Goal: Information Seeking & Learning: Learn about a topic

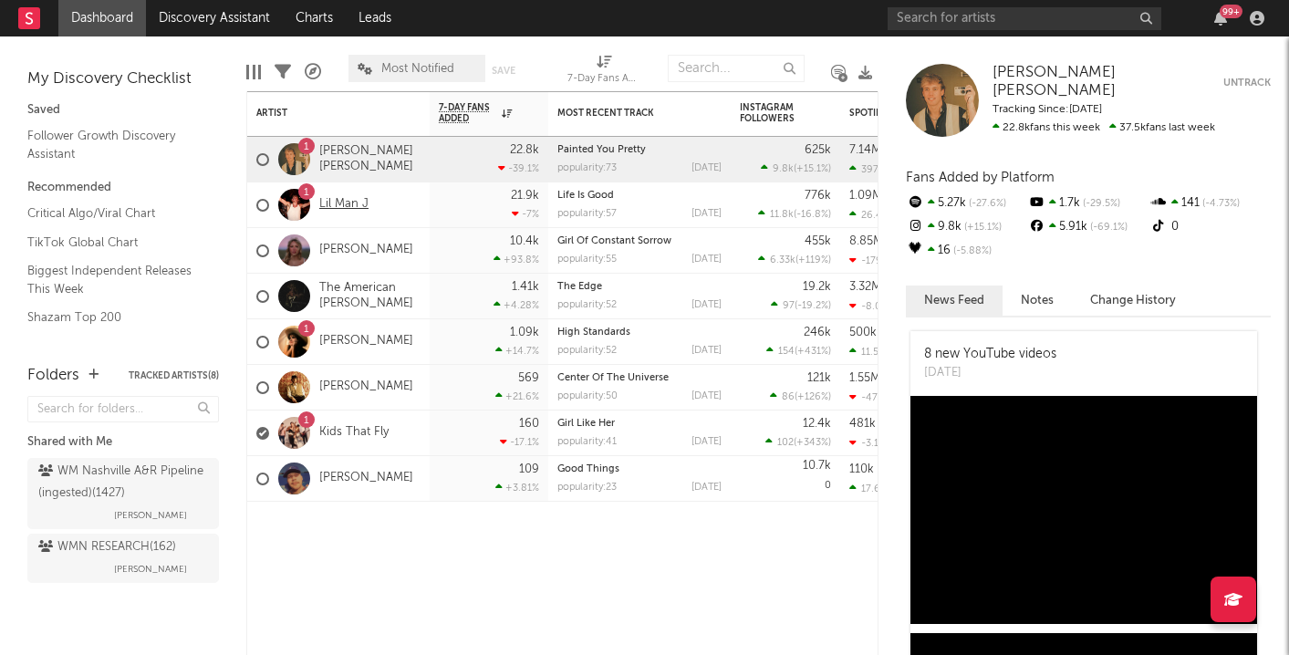
click at [348, 210] on link "Lil Man J" at bounding box center [343, 205] width 49 height 16
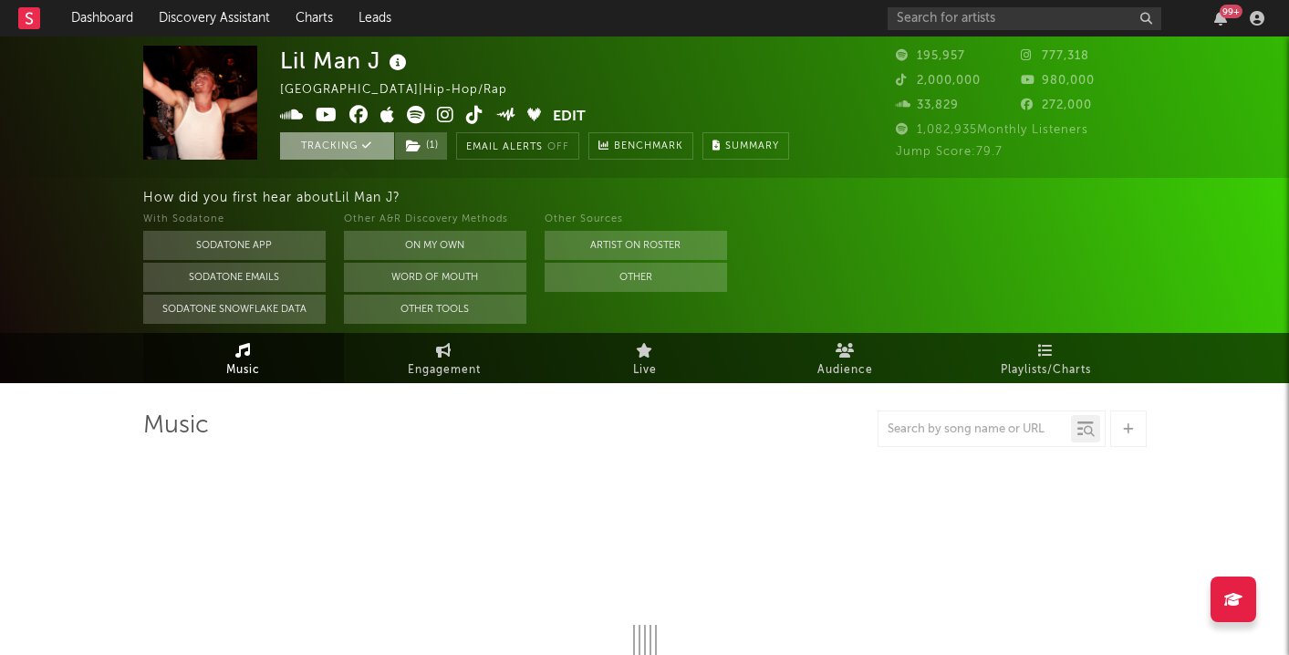
click at [335, 151] on button "Tracking" at bounding box center [337, 145] width 114 height 27
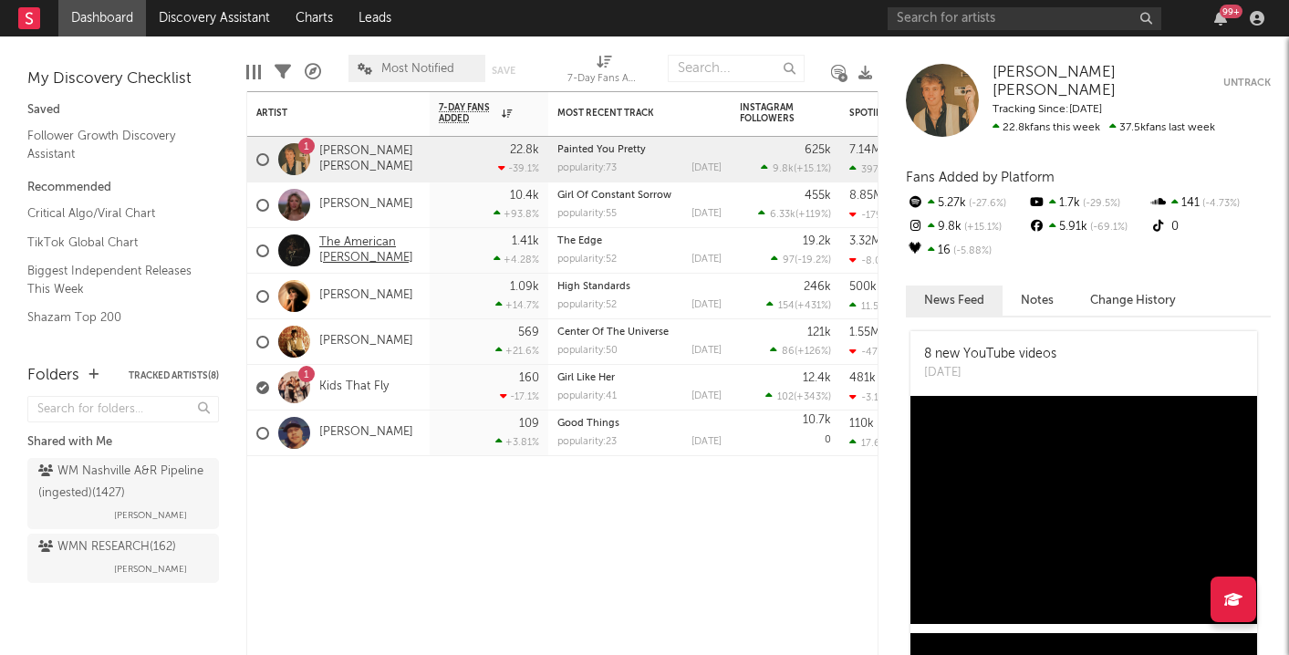
click at [329, 250] on link "The American [PERSON_NAME]" at bounding box center [369, 250] width 101 height 31
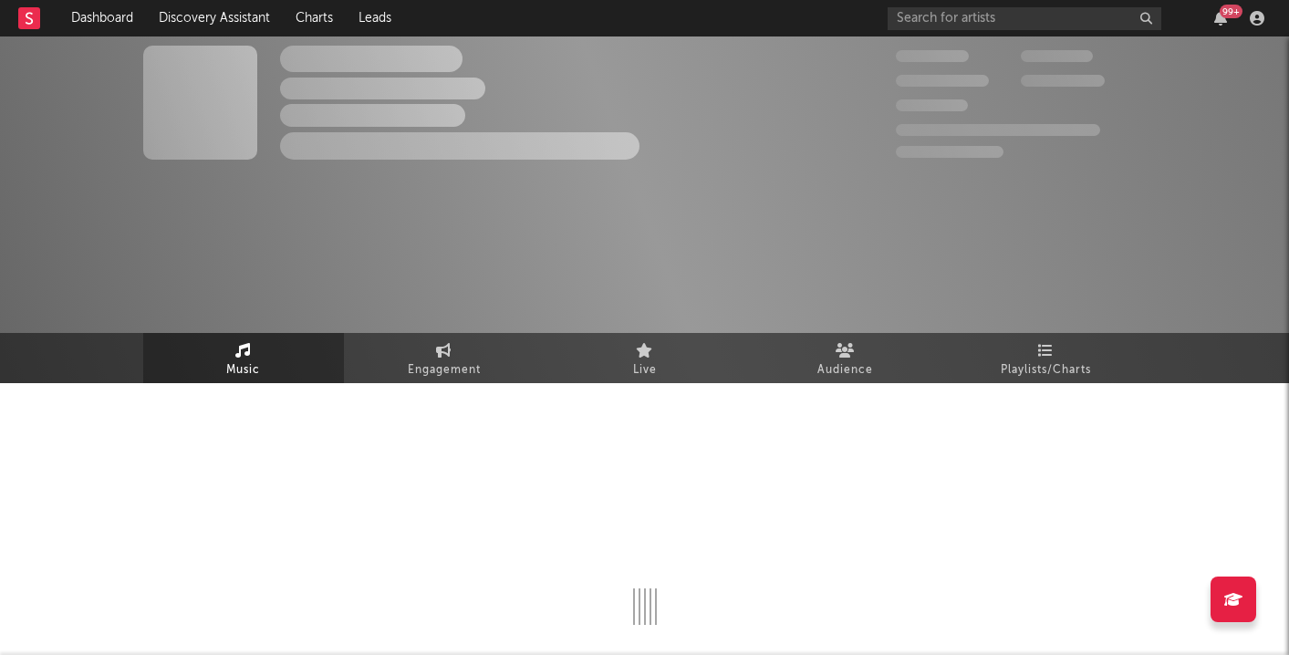
select select "6m"
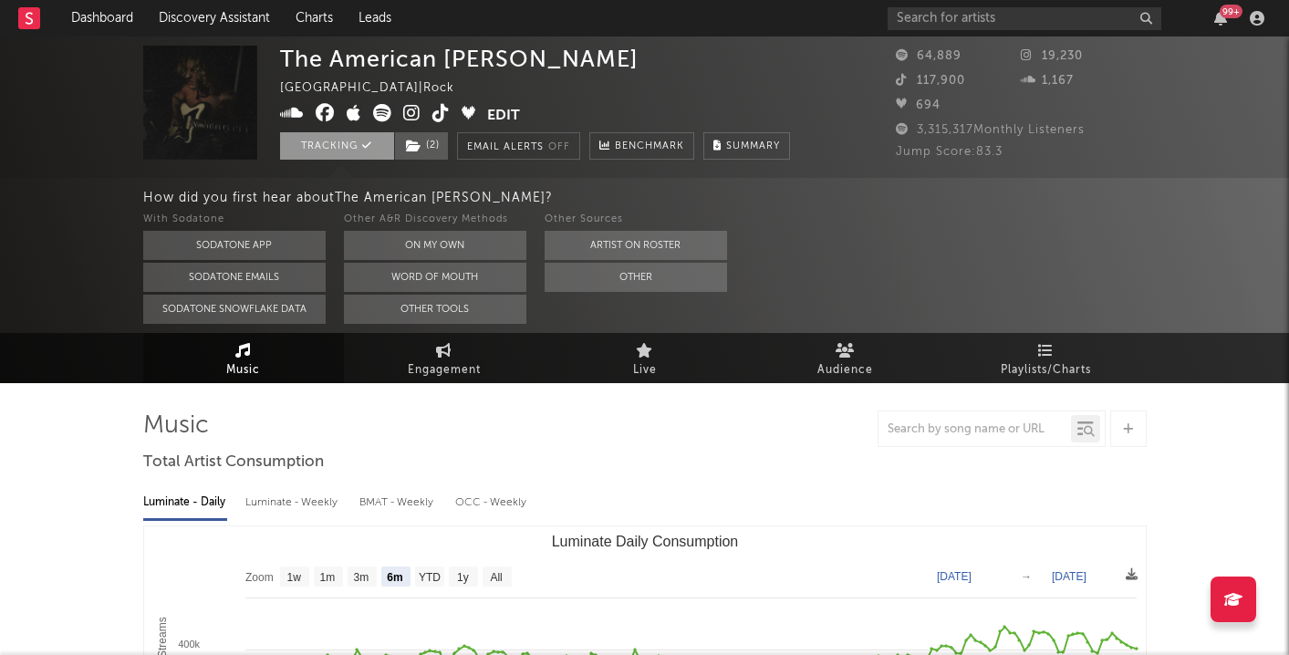
click at [318, 153] on button "Tracking" at bounding box center [337, 145] width 114 height 27
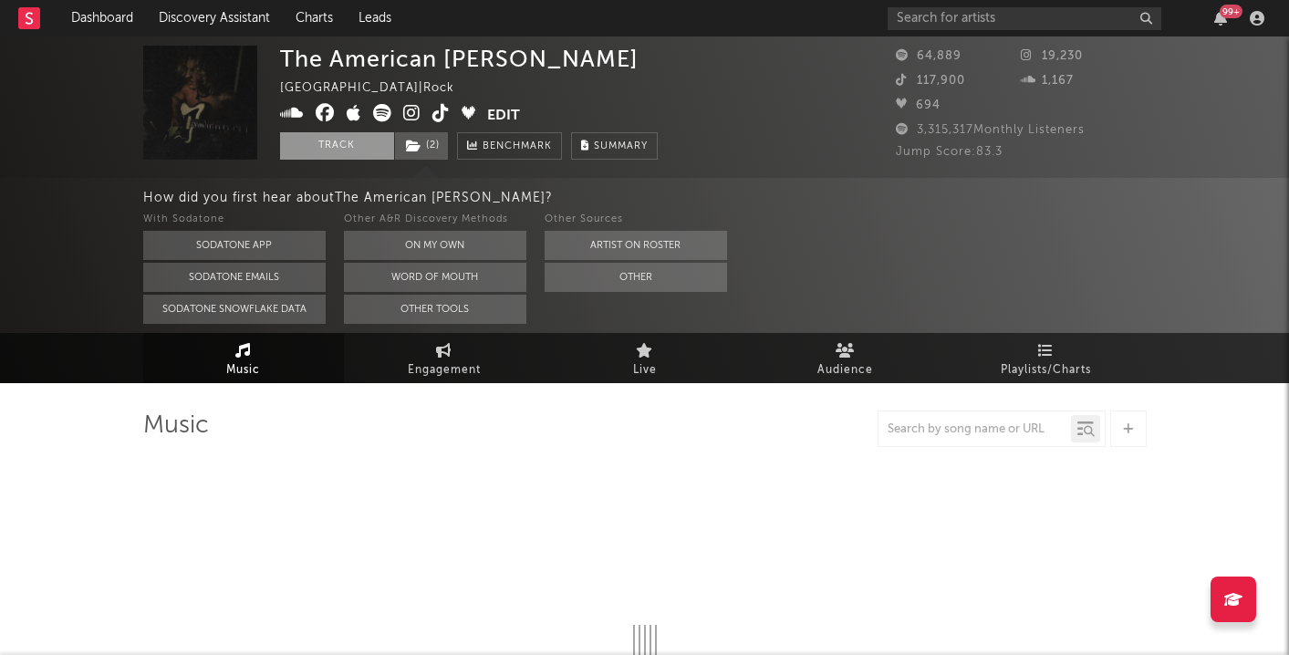
select select "6m"
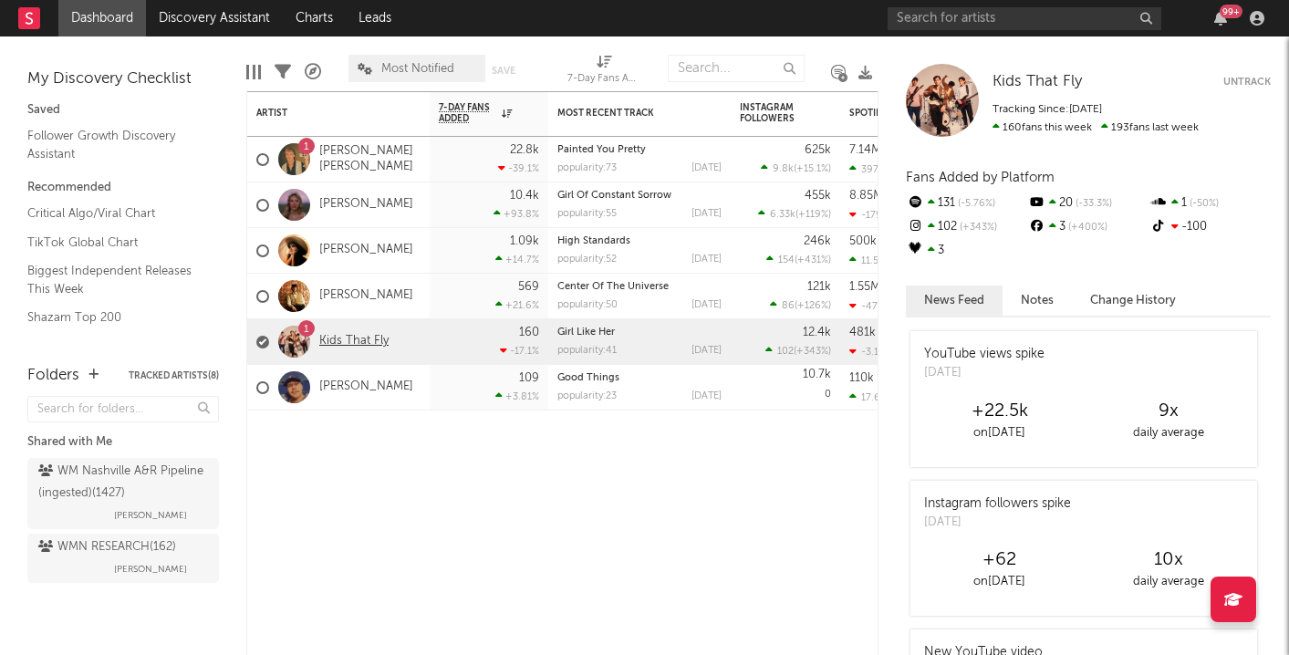
click at [345, 340] on link "Kids That Fly" at bounding box center [353, 342] width 69 height 16
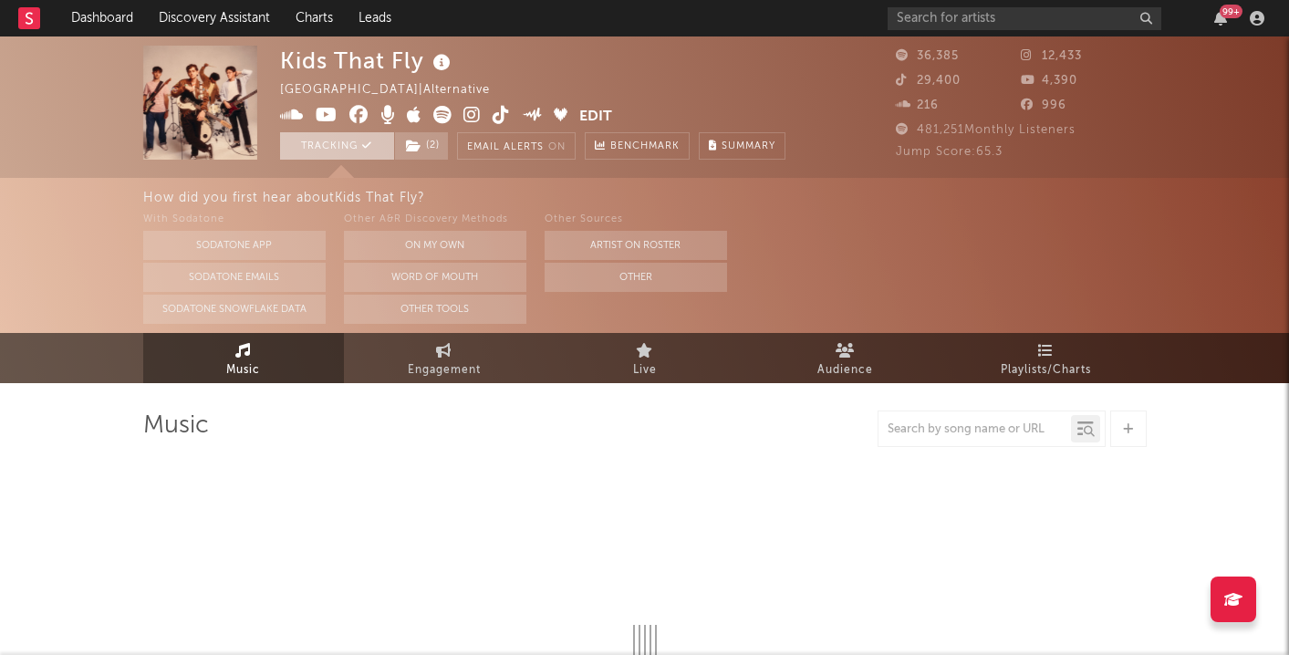
select select "6m"
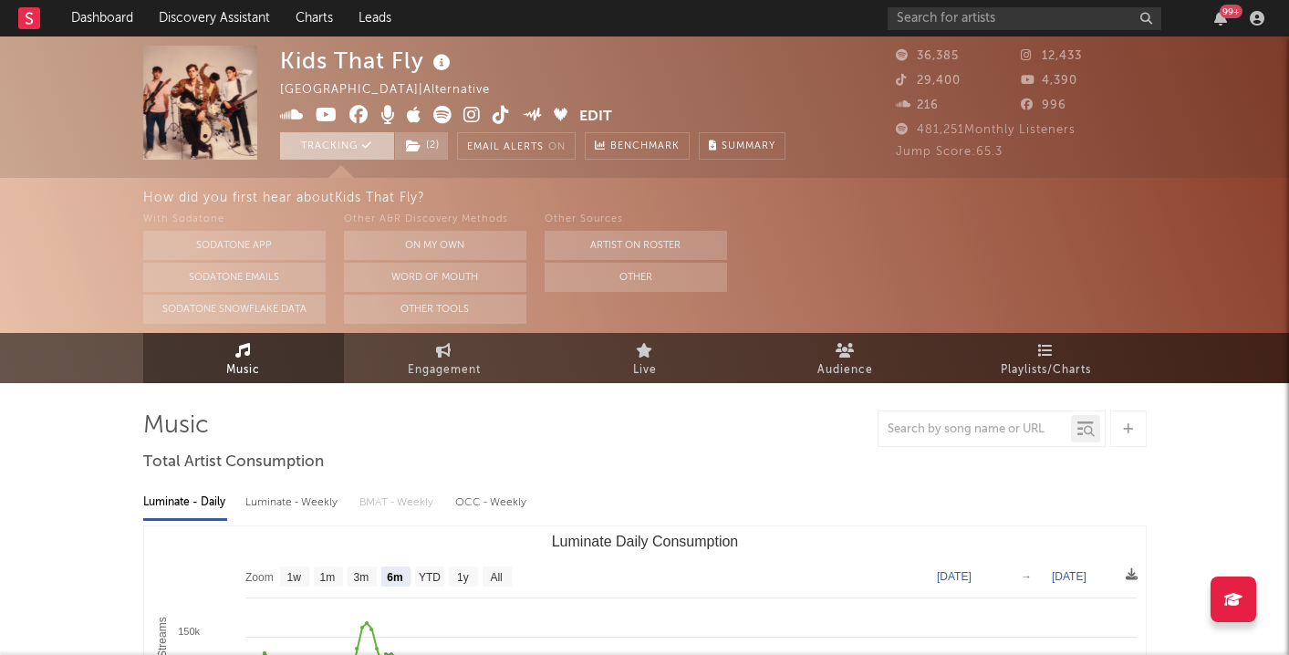
click at [309, 137] on button "Tracking" at bounding box center [337, 145] width 114 height 27
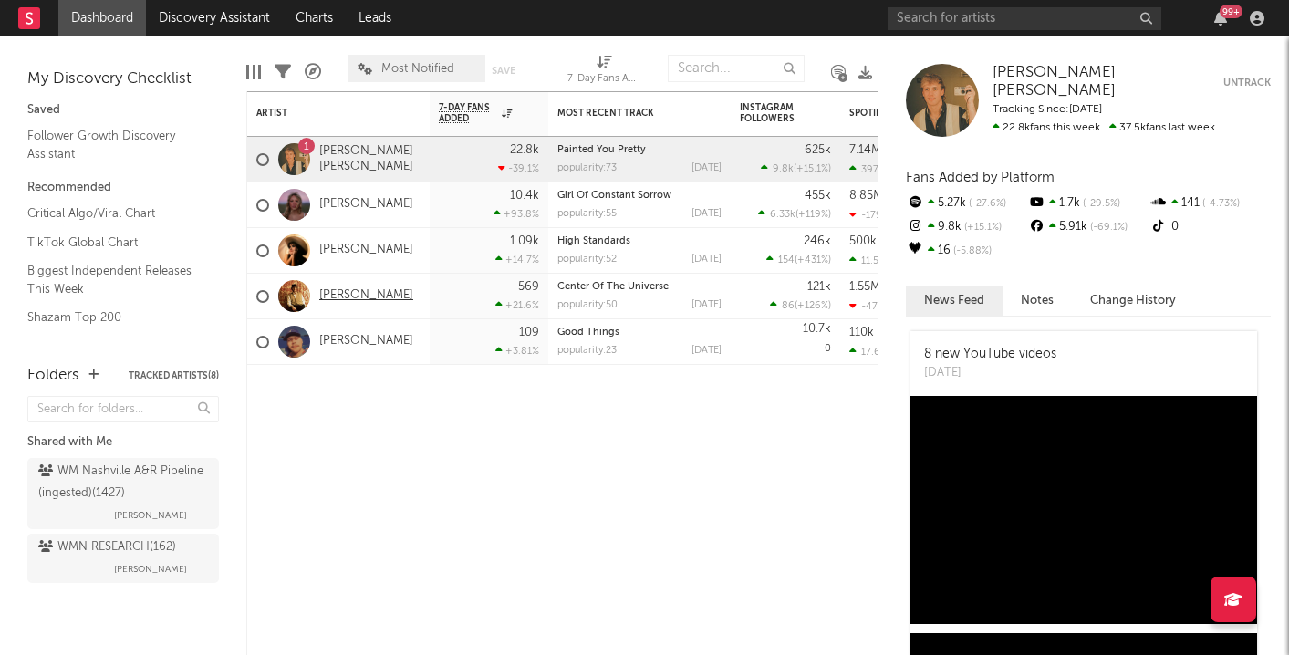
click at [357, 296] on link "[PERSON_NAME]" at bounding box center [366, 296] width 94 height 16
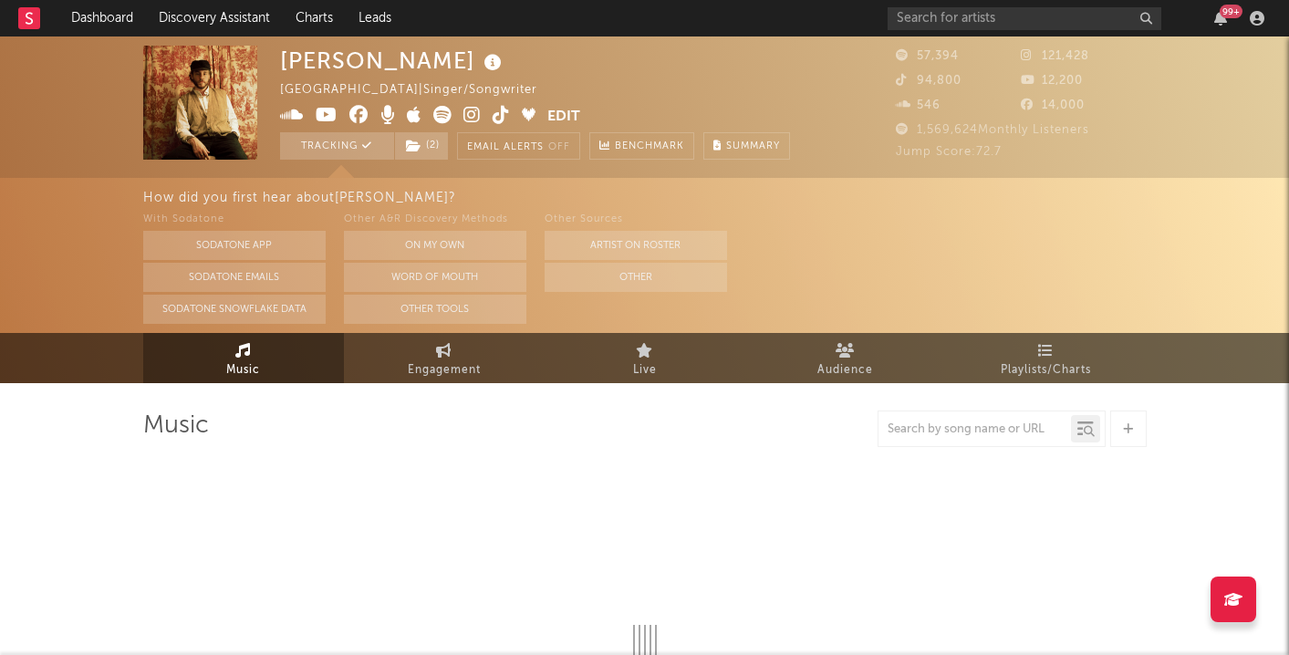
select select "6m"
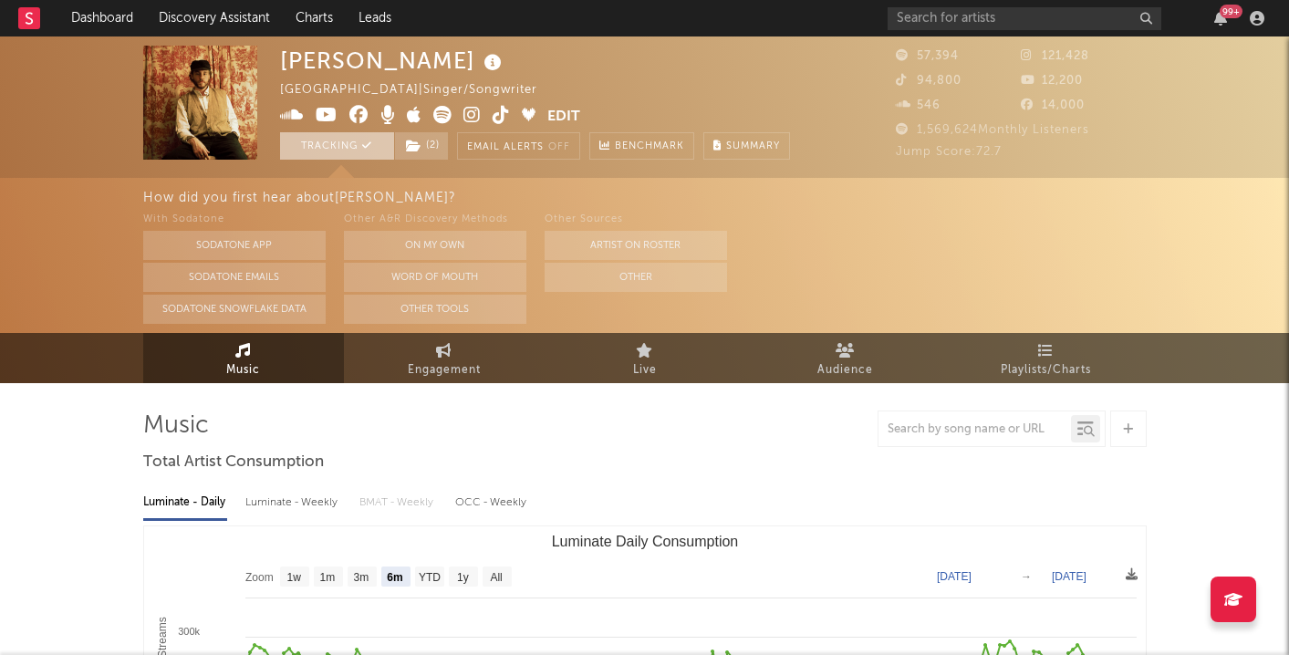
click at [316, 145] on button "Tracking" at bounding box center [337, 145] width 114 height 27
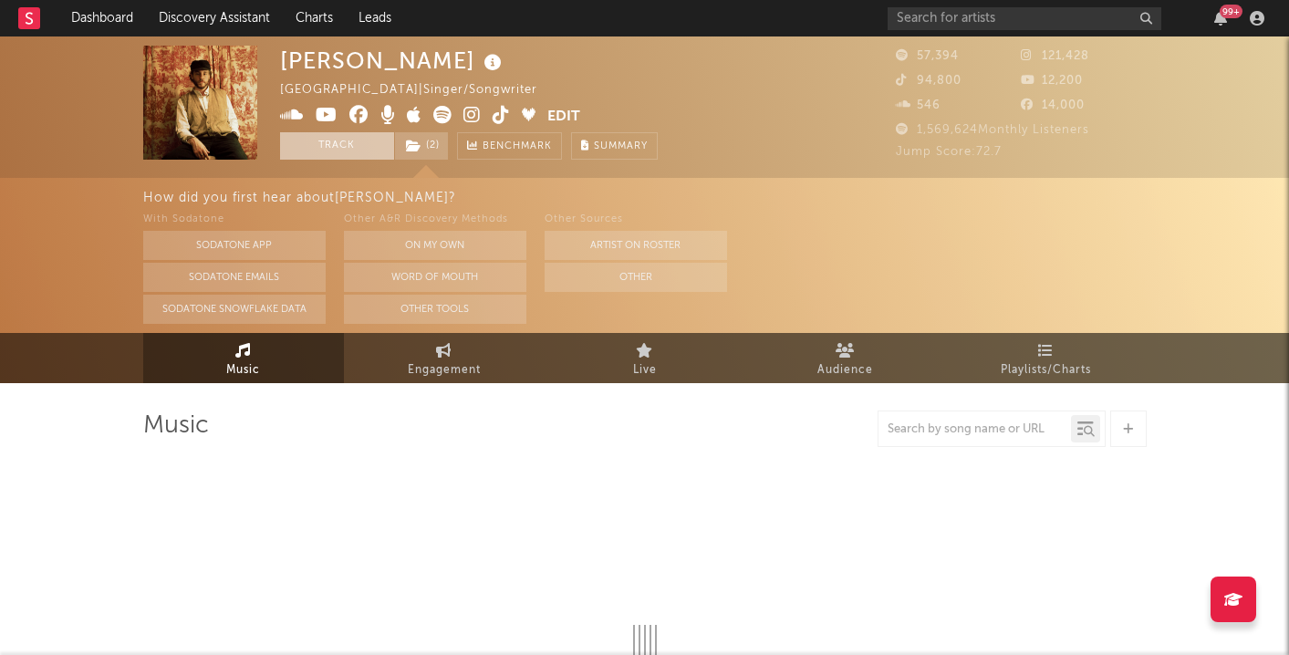
select select "6m"
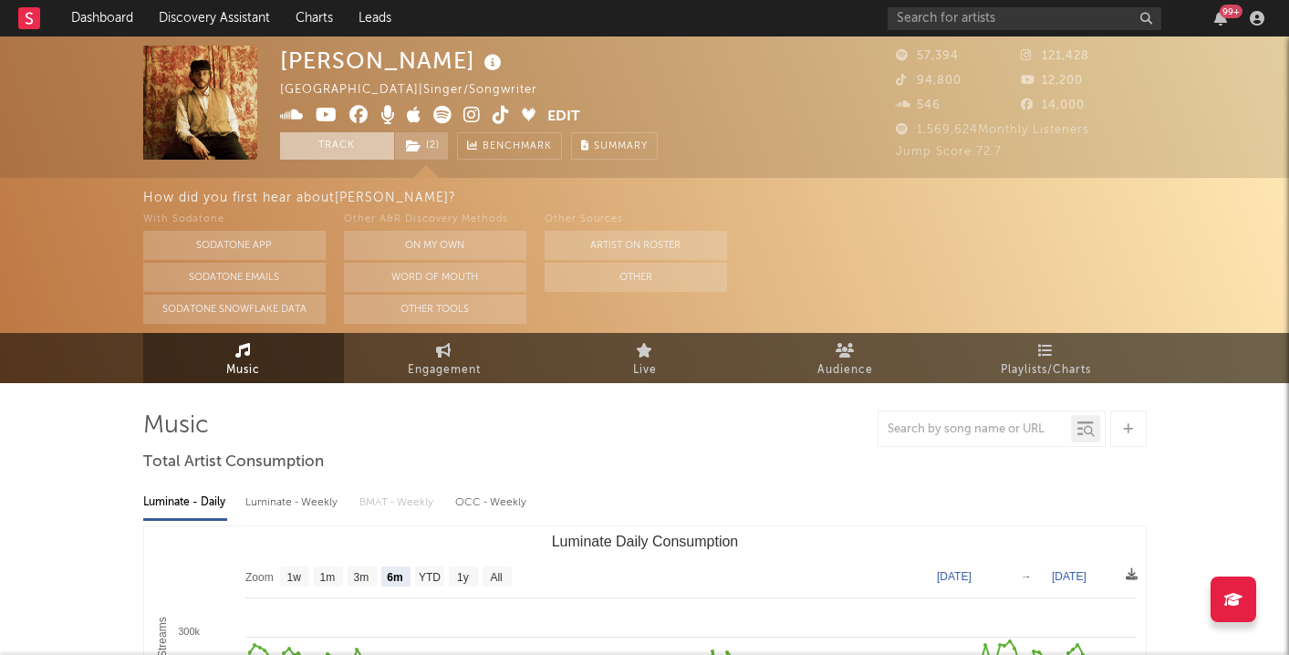
select select "6m"
